Goal: Task Accomplishment & Management: Complete application form

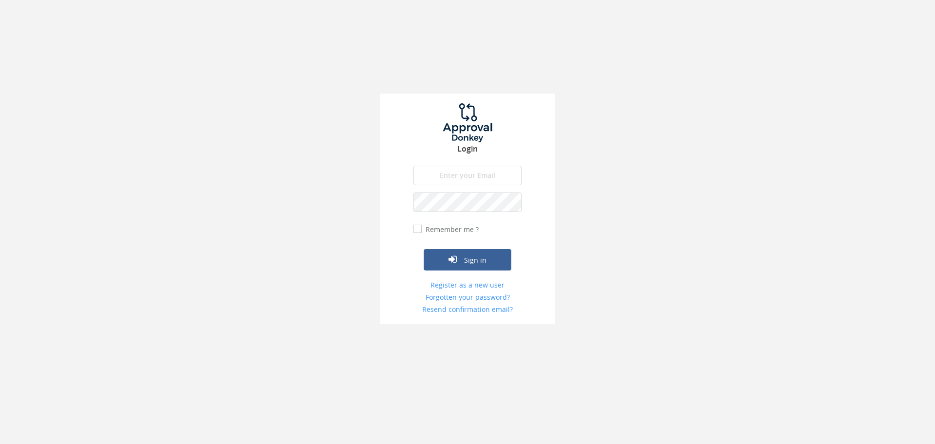
click at [473, 176] on input "email" at bounding box center [468, 175] width 108 height 19
type input "[PERSON_NAME][EMAIL_ADDRESS][PERSON_NAME][DOMAIN_NAME]"
click at [470, 287] on link "Register as a new user" at bounding box center [468, 285] width 108 height 10
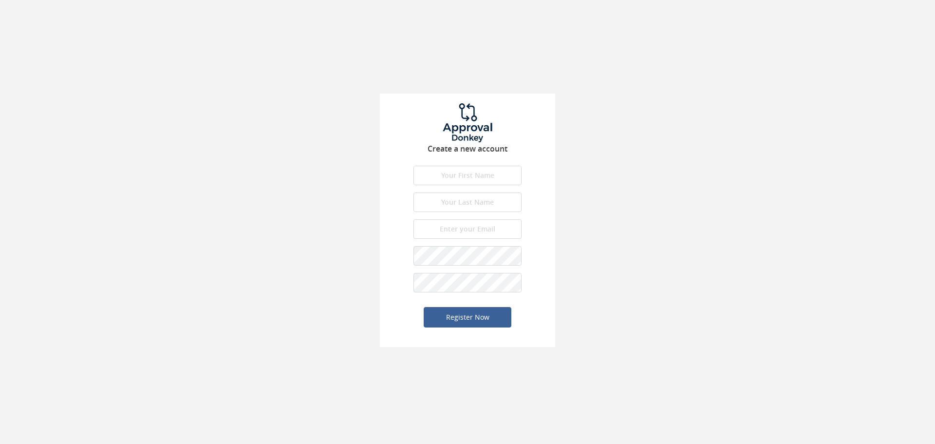
click at [465, 173] on input "text" at bounding box center [468, 175] width 108 height 19
type input "Penny"
type input "Thompson"
type input "[PERSON_NAME][EMAIL_ADDRESS][PERSON_NAME][DOMAIN_NAME]"
click at [470, 313] on button "Register Now" at bounding box center [468, 317] width 88 height 20
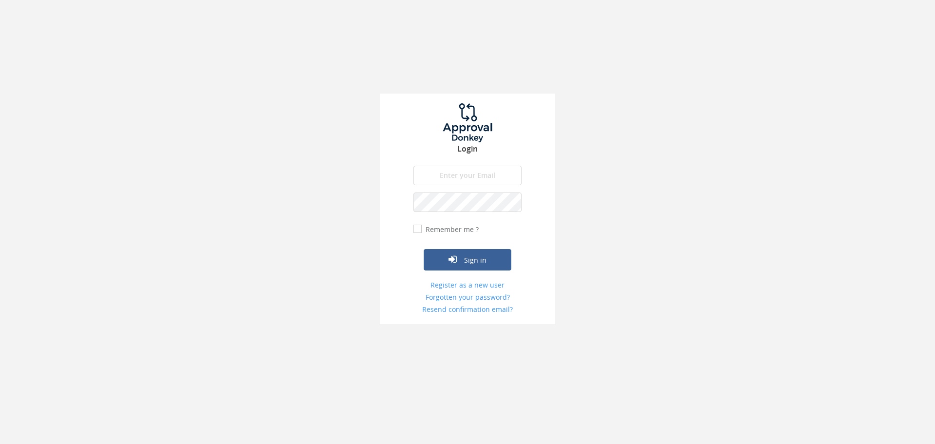
click at [471, 173] on input "email" at bounding box center [468, 175] width 108 height 19
type input "[PERSON_NAME][EMAIL_ADDRESS][PERSON_NAME][DOMAIN_NAME]"
click at [466, 176] on input "email" at bounding box center [468, 175] width 108 height 19
type input "[PERSON_NAME][EMAIL_ADDRESS][PERSON_NAME][DOMAIN_NAME]"
click at [424, 249] on button "Sign in" at bounding box center [468, 259] width 88 height 21
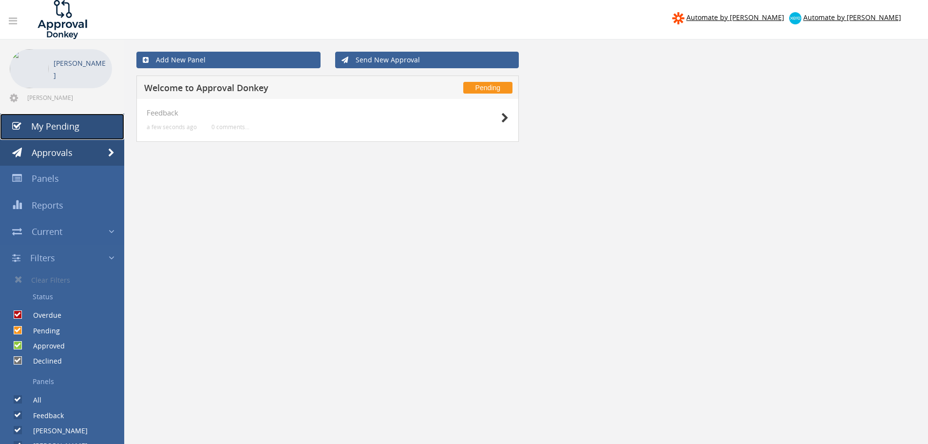
click at [53, 126] on span "My Pending" at bounding box center [55, 126] width 48 height 12
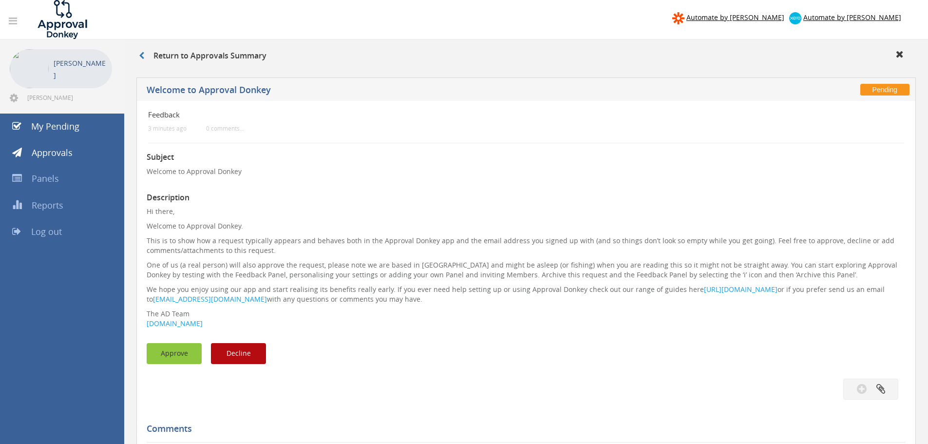
click at [170, 354] on button "Approve" at bounding box center [174, 353] width 55 height 21
click at [144, 54] on icon at bounding box center [141, 56] width 5 height 8
click at [143, 57] on icon at bounding box center [141, 56] width 5 height 8
click at [144, 57] on icon at bounding box center [141, 56] width 5 height 8
